Goal: Task Accomplishment & Management: Manage account settings

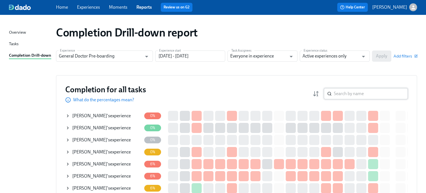
click at [345, 93] on input "search" at bounding box center [371, 93] width 74 height 11
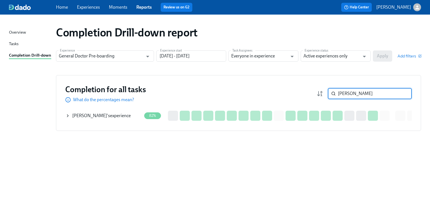
type input "[PERSON_NAME]"
click at [91, 115] on span "[PERSON_NAME]" at bounding box center [89, 115] width 35 height 5
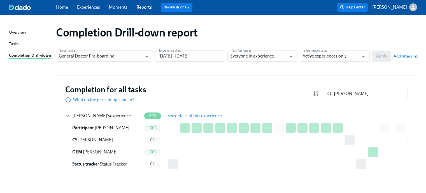
click at [174, 114] on span "See details of this experience" at bounding box center [194, 116] width 54 height 6
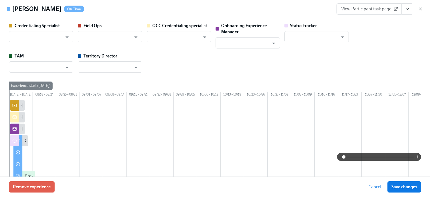
type input "[PERSON_NAME]"
type input "Status Tracker"
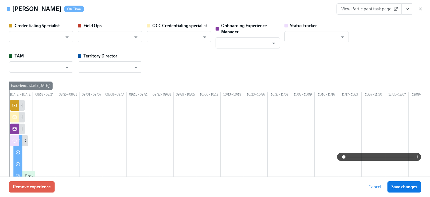
type input "[PERSON_NAME]"
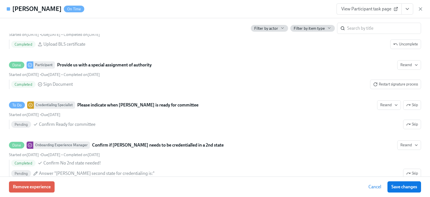
scroll to position [1357, 0]
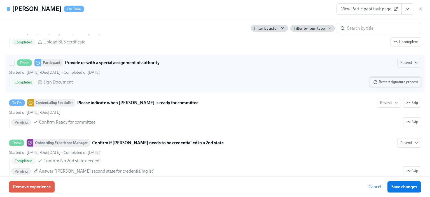
click at [378, 85] on span "Restart signature process" at bounding box center [395, 82] width 45 height 6
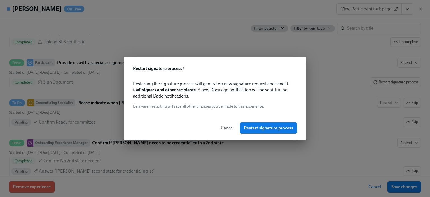
click at [227, 128] on span "Cancel" at bounding box center [227, 128] width 13 height 6
